Goal: Task Accomplishment & Management: Use online tool/utility

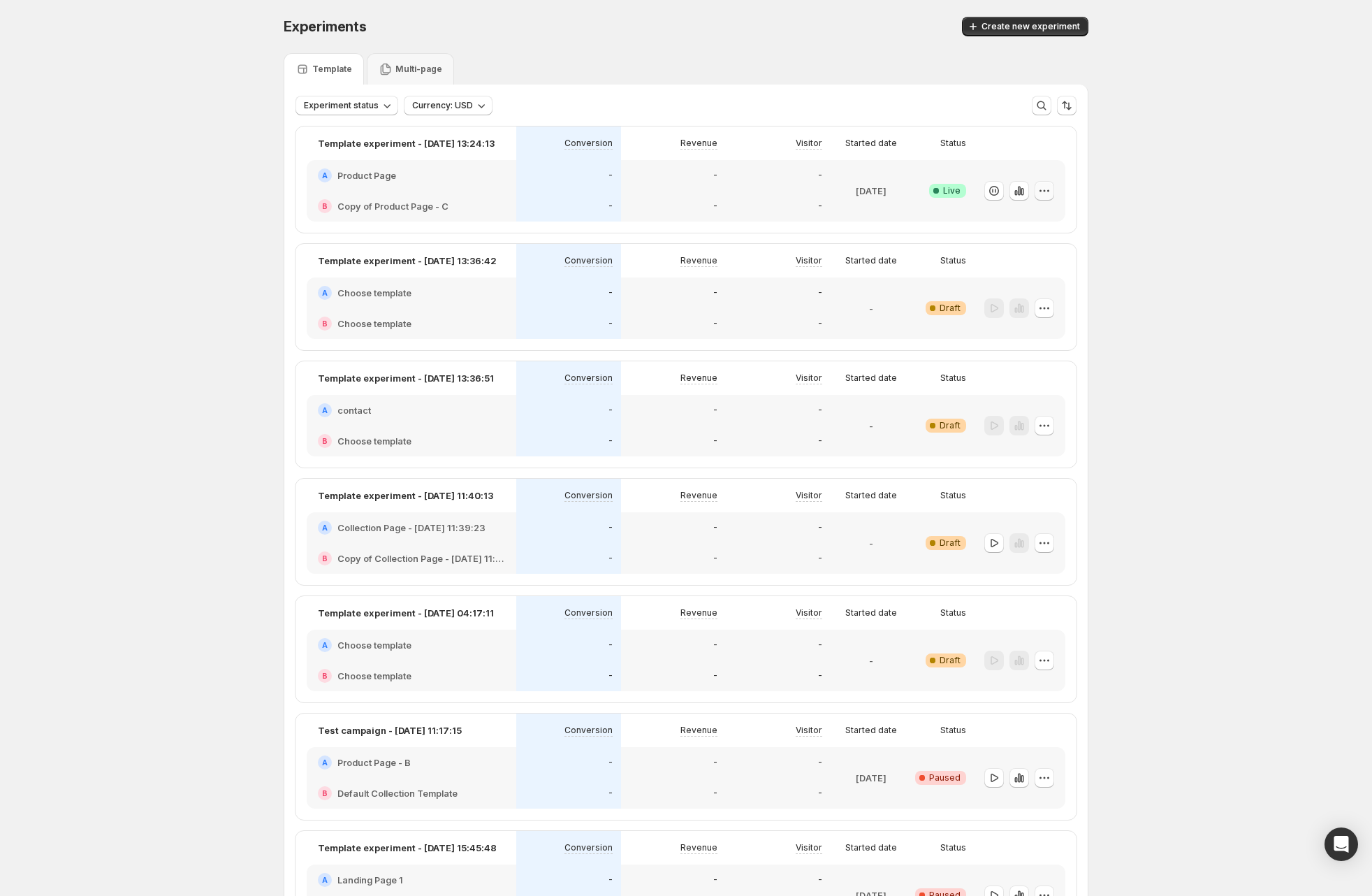
click at [1050, 190] on icon "button" at bounding box center [1044, 191] width 14 height 14
click at [1031, 218] on span "Edit" at bounding box center [1061, 219] width 146 height 14
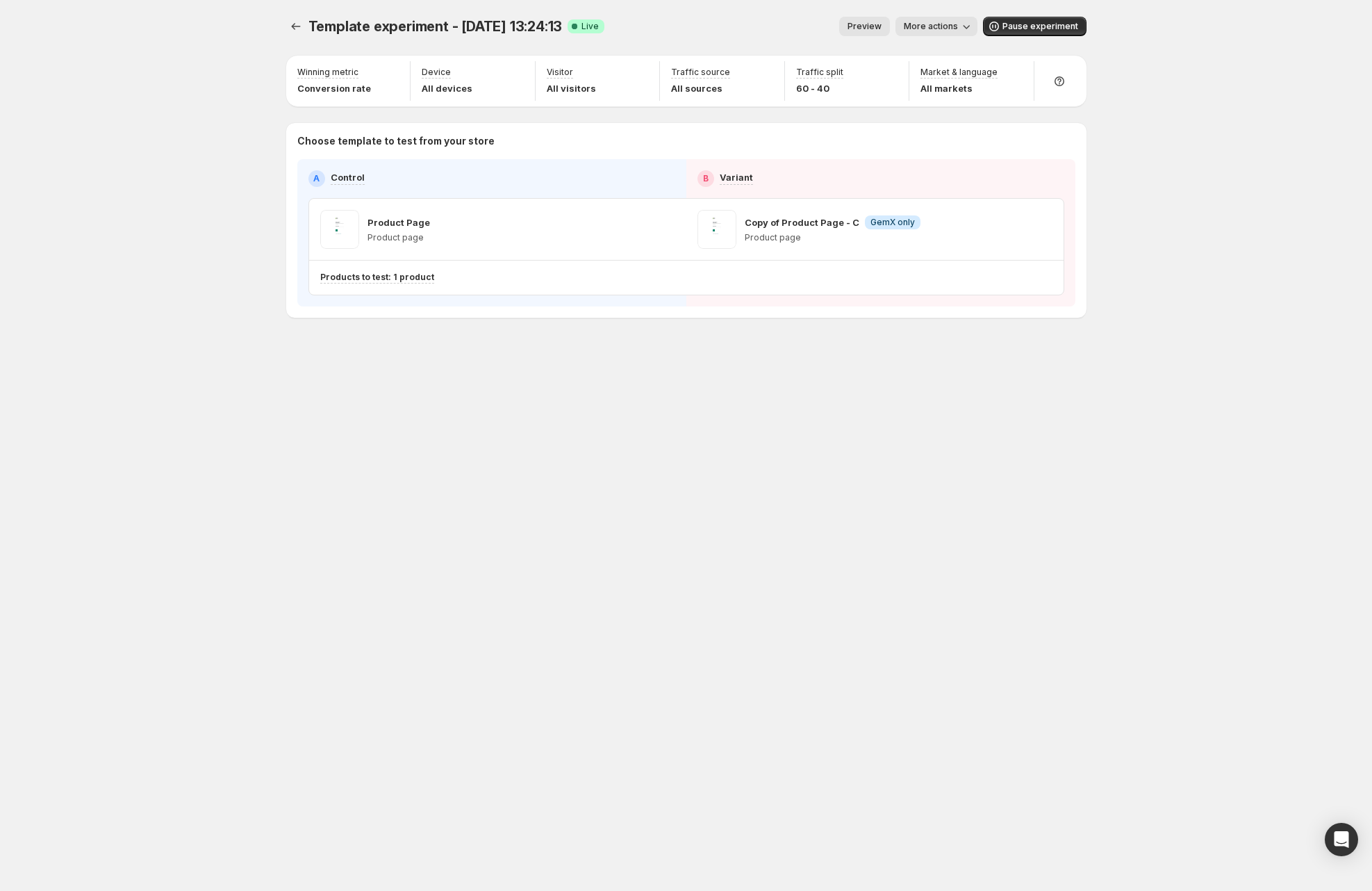
click at [860, 28] on span "Preview" at bounding box center [865, 26] width 34 height 11
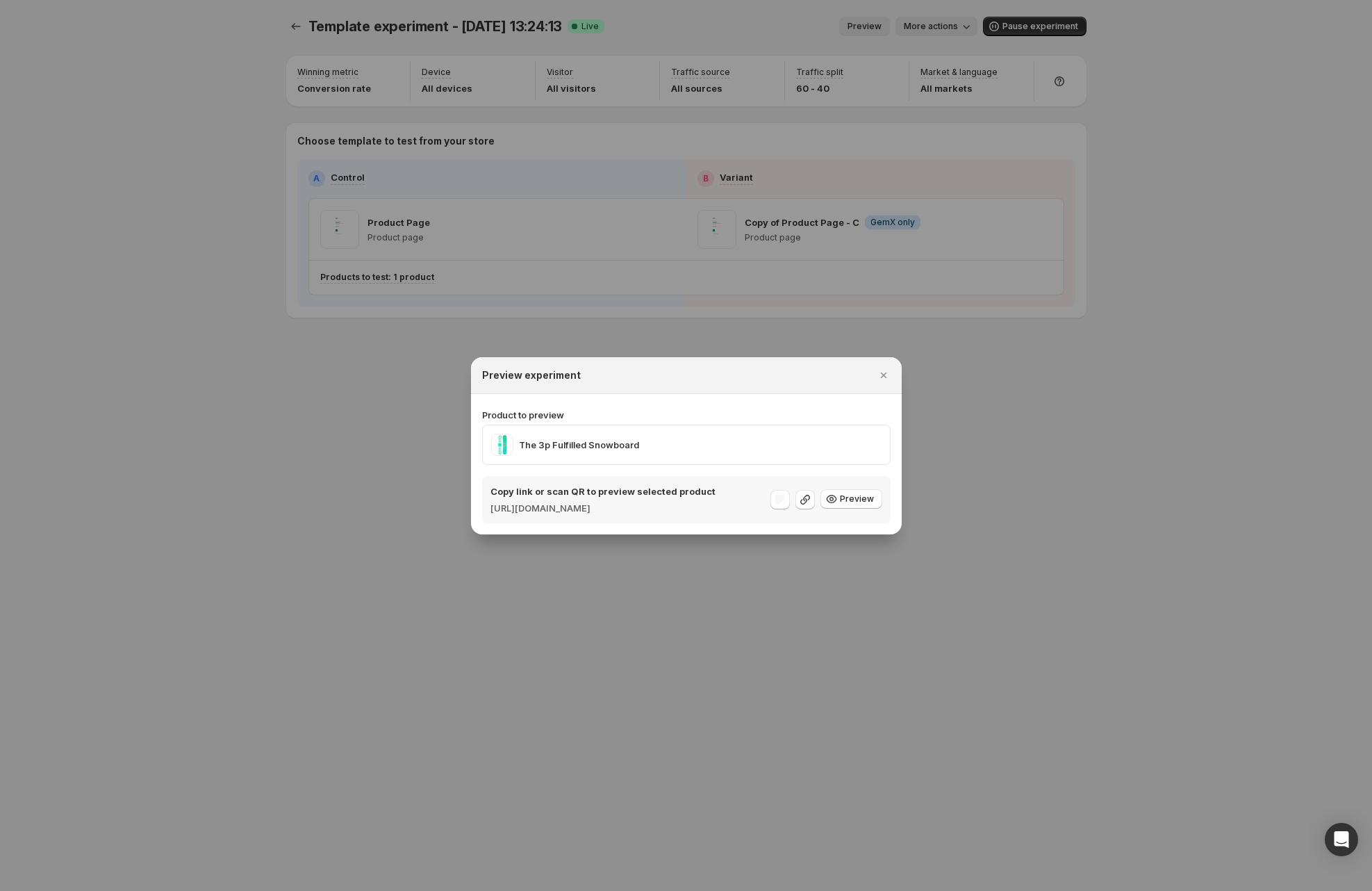
click at [930, 27] on div at bounding box center [686, 446] width 1372 height 891
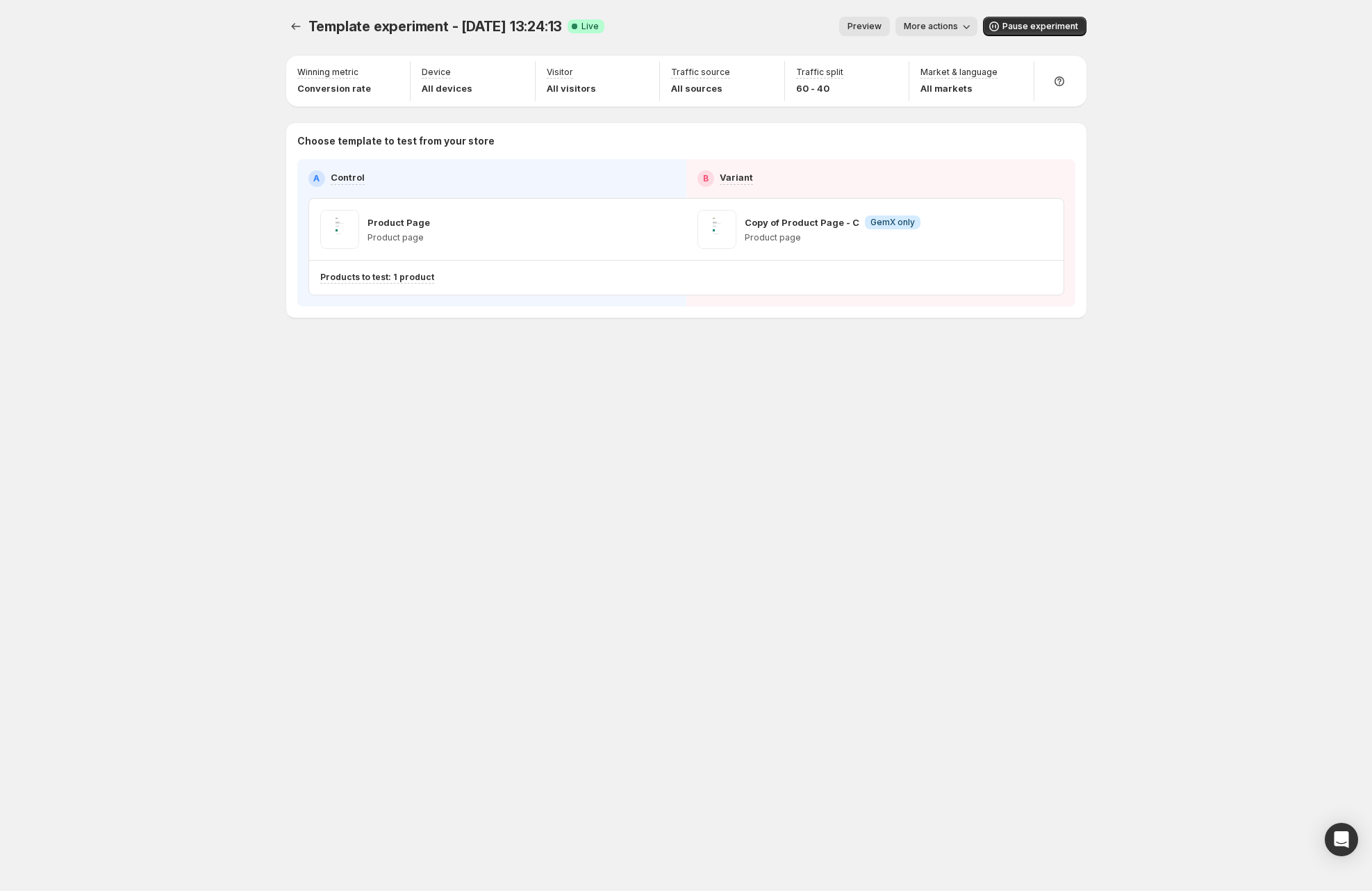
click at [931, 26] on span "More actions" at bounding box center [931, 26] width 55 height 11
click at [912, 26] on span "More actions" at bounding box center [931, 26] width 55 height 11
click at [881, 23] on span "Preview" at bounding box center [865, 26] width 34 height 11
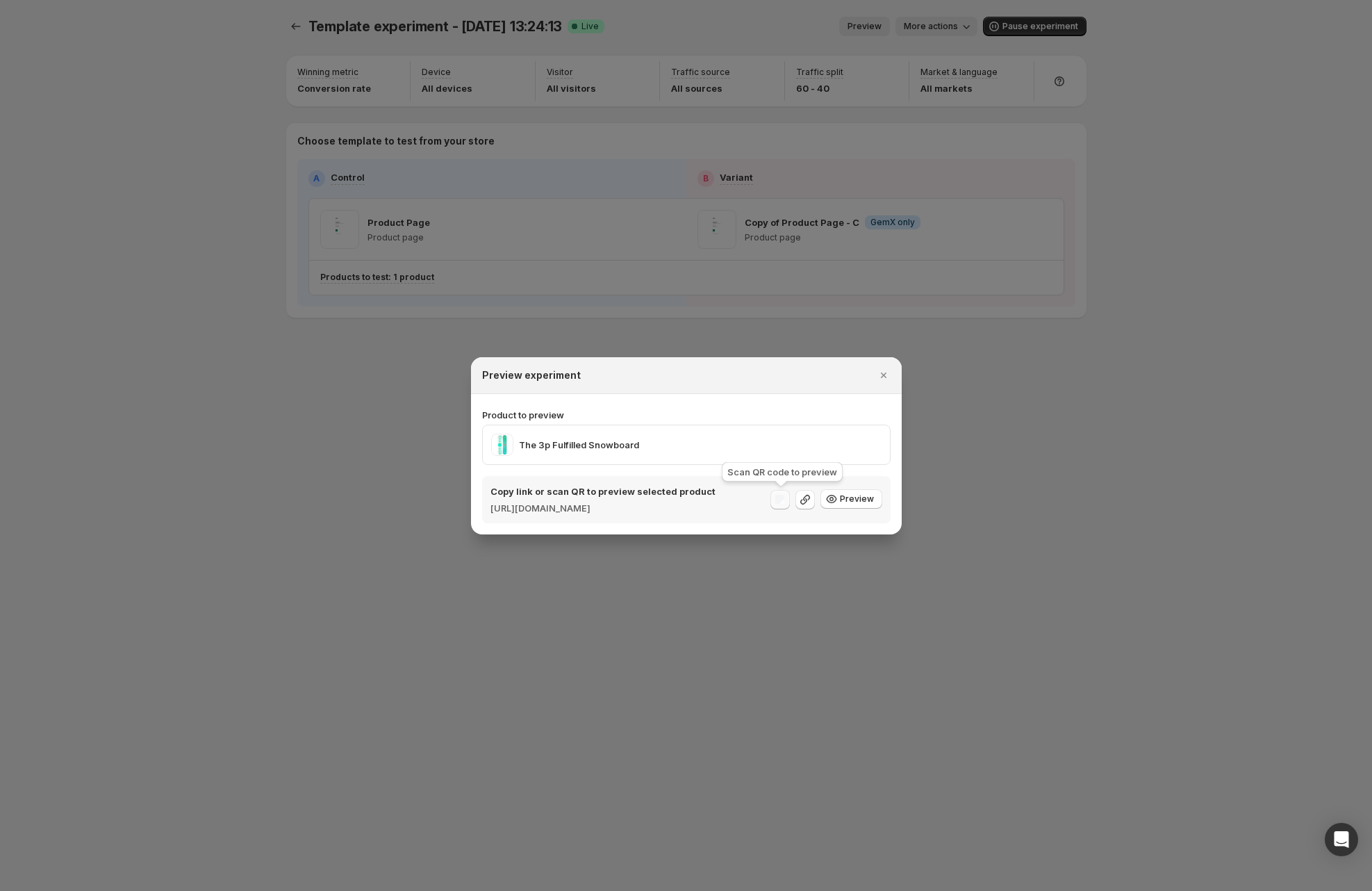
click at [776, 504] on div ":r5d:" at bounding box center [780, 499] width 19 height 19
click at [369, 383] on div at bounding box center [686, 446] width 1372 height 891
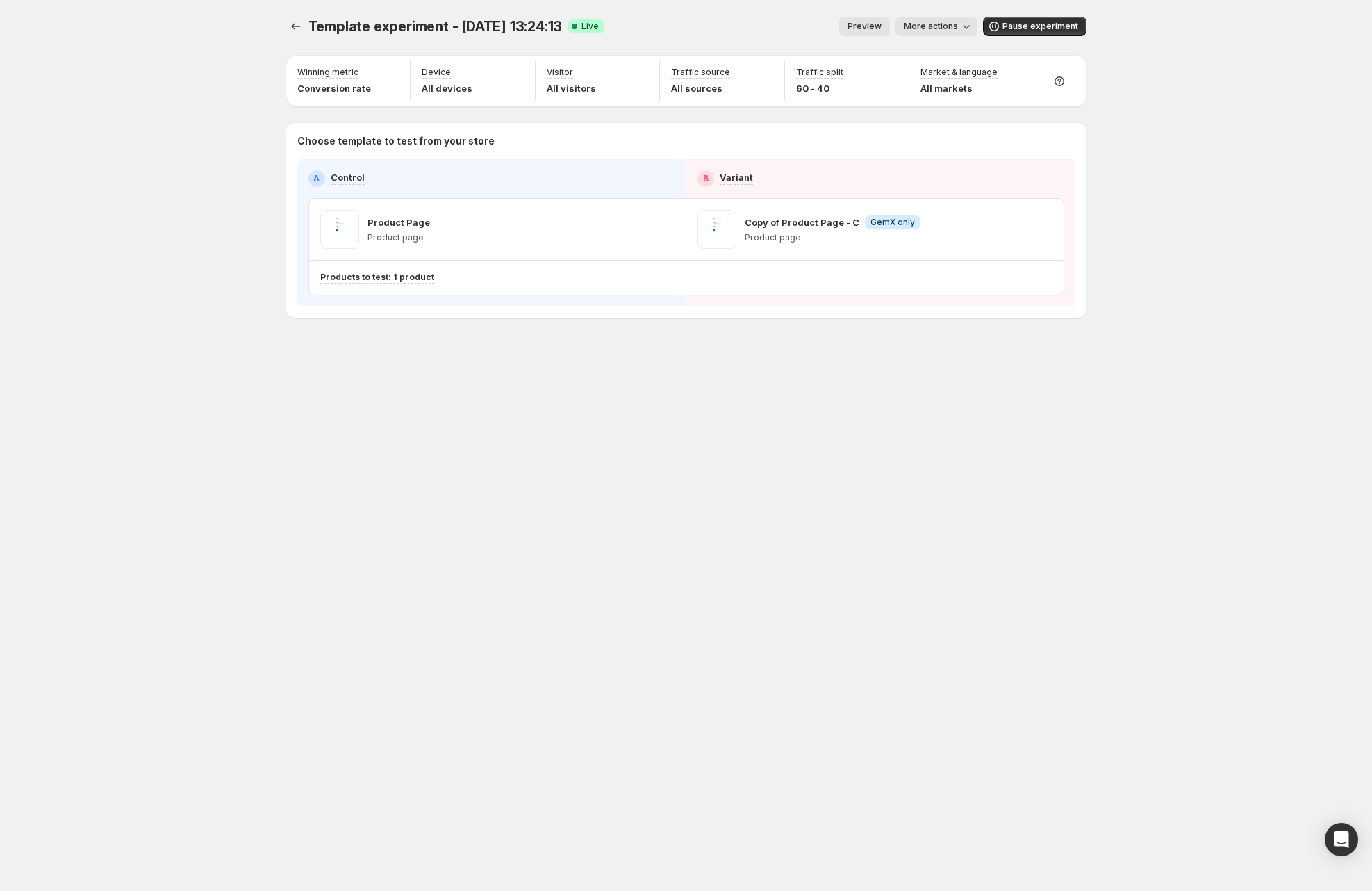
click at [128, 208] on div "Template experiment - [DATE] 13:24:13. This page is ready Template experiment -…" at bounding box center [686, 446] width 1372 height 891
